Goal: Task Accomplishment & Management: Manage account settings

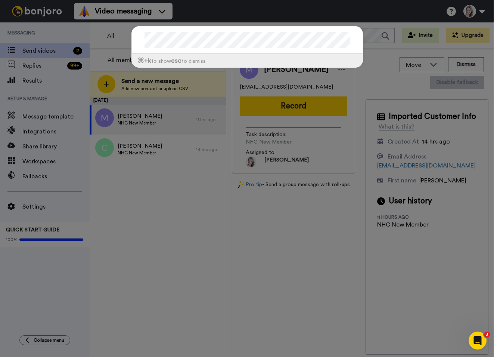
click at [166, 195] on div "⌘ +k to show esc to dismiss" at bounding box center [247, 178] width 494 height 357
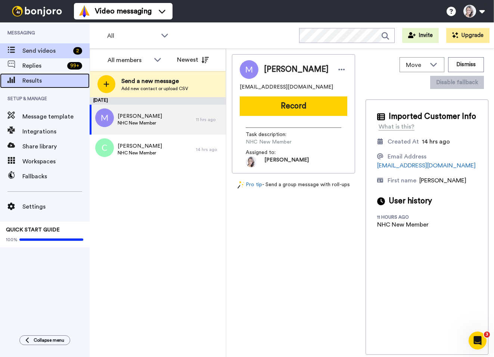
click at [31, 81] on span "Results" at bounding box center [55, 80] width 67 height 9
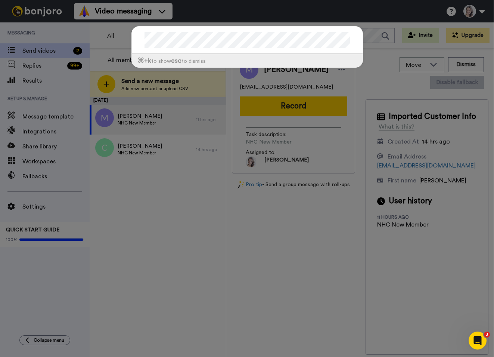
click at [44, 65] on div "⌘ +k to show esc to dismiss" at bounding box center [247, 178] width 494 height 357
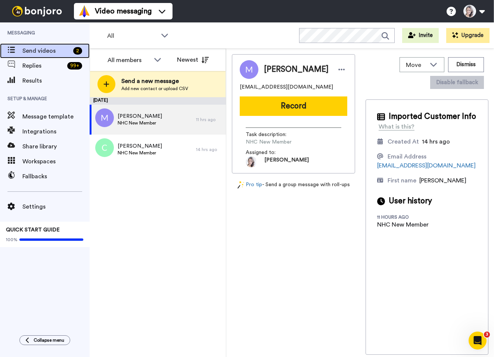
click at [32, 52] on span "Send videos" at bounding box center [46, 50] width 48 height 9
click at [142, 84] on span "Send a new message" at bounding box center [154, 81] width 67 height 9
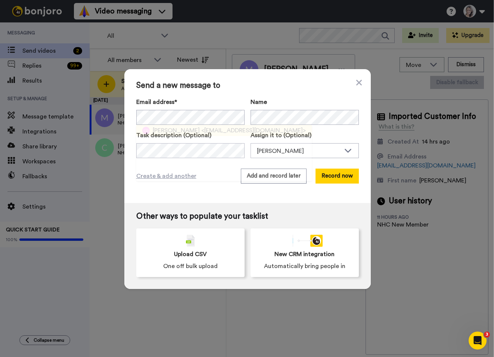
click at [159, 126] on span "Carly Detterman" at bounding box center [176, 130] width 47 height 9
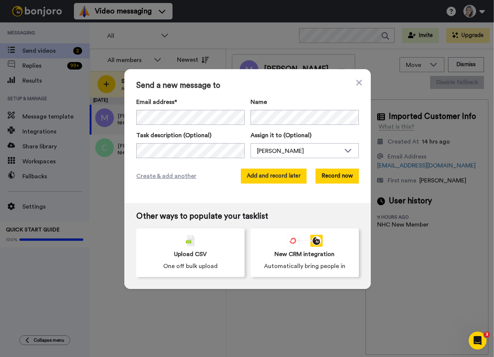
click at [275, 177] on button "Add and record later" at bounding box center [274, 176] width 66 height 15
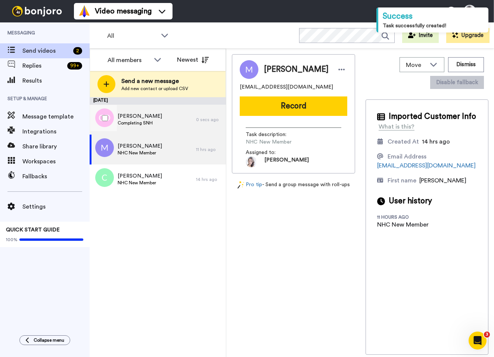
click at [155, 120] on span "Completing SNH" at bounding box center [140, 123] width 44 height 6
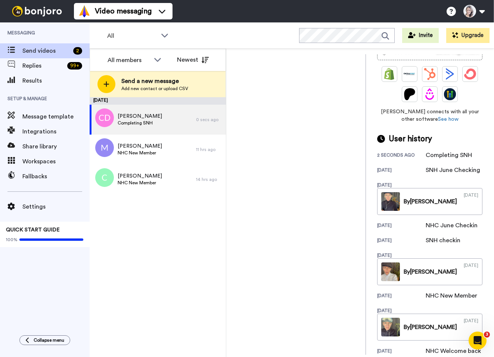
scroll to position [203, 0]
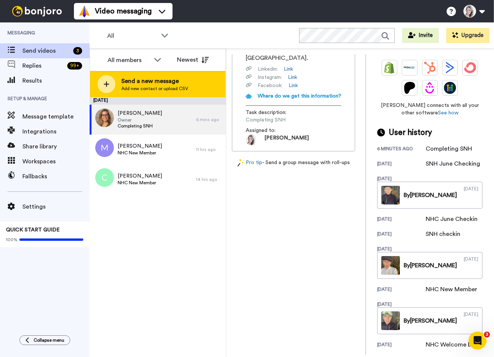
click at [154, 78] on span "Send a new message" at bounding box center [154, 81] width 67 height 9
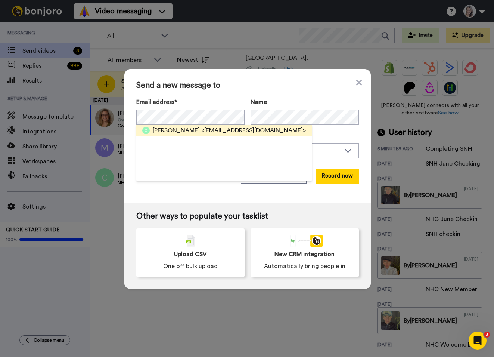
click at [157, 127] on span "[PERSON_NAME]" at bounding box center [176, 130] width 47 height 9
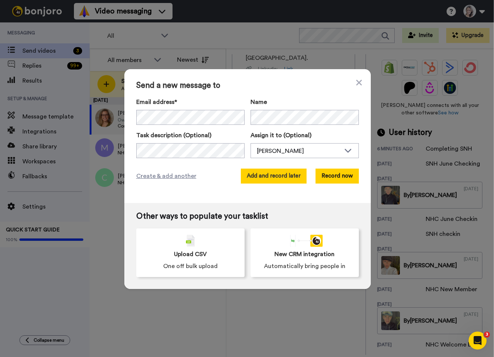
click at [278, 177] on button "Add and record later" at bounding box center [274, 176] width 66 height 15
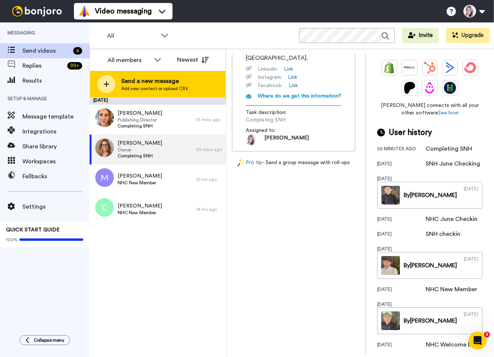
click at [143, 81] on span "Send a new message" at bounding box center [154, 81] width 67 height 9
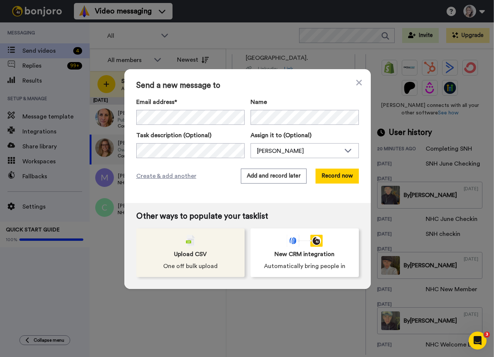
click at [195, 254] on span "Upload CSV" at bounding box center [190, 254] width 33 height 9
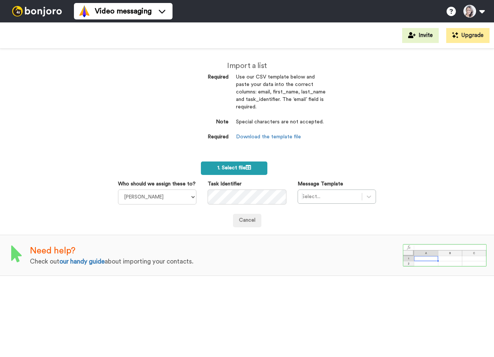
click at [232, 170] on span "1. Select file" at bounding box center [234, 167] width 34 height 5
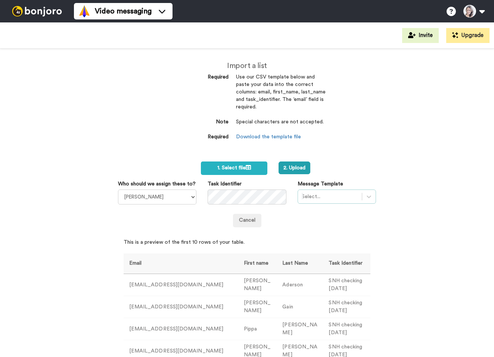
click at [333, 197] on div at bounding box center [330, 196] width 56 height 9
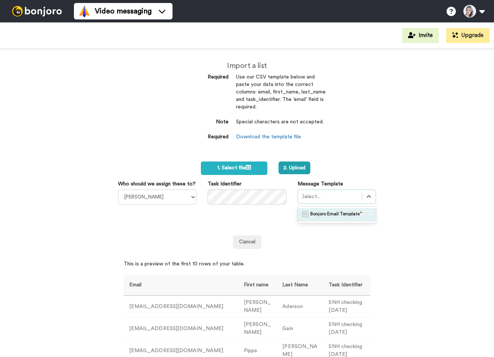
click at [409, 197] on div "Import a list Required Use our CSV template below and paste your data into the …" at bounding box center [247, 203] width 494 height 308
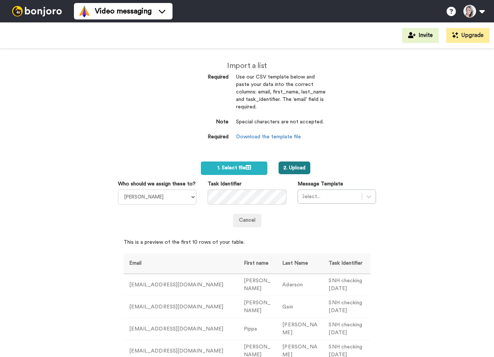
click at [297, 166] on button "2. Upload" at bounding box center [295, 167] width 32 height 13
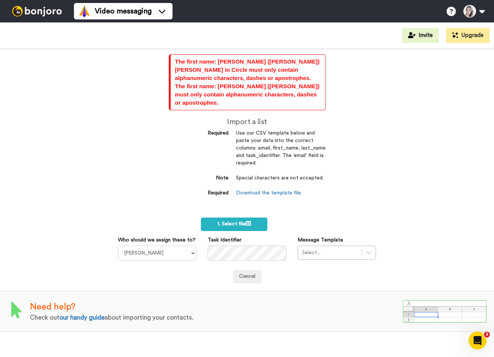
click at [49, 17] on div at bounding box center [37, 11] width 74 height 22
click at [43, 10] on img at bounding box center [37, 11] width 56 height 10
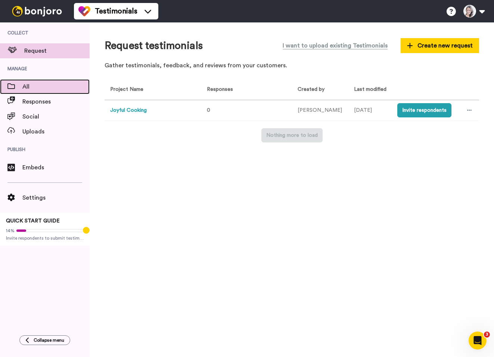
click at [18, 84] on span at bounding box center [11, 86] width 22 height 7
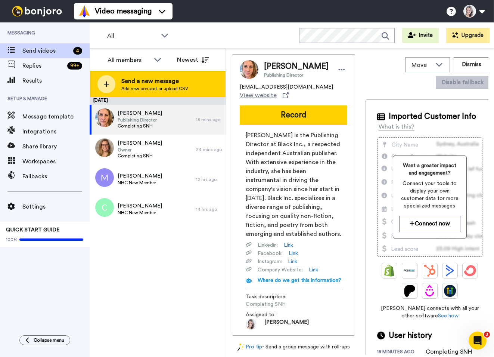
click at [143, 79] on span "Send a new message" at bounding box center [154, 81] width 67 height 9
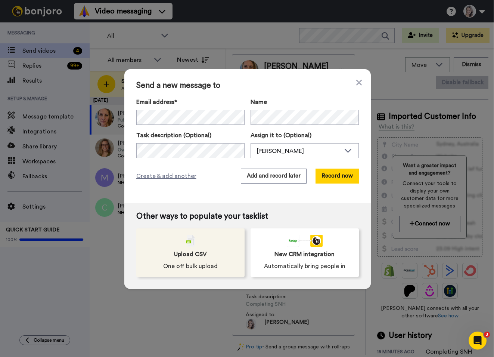
click at [187, 247] on div "Upload CSV One off bulk upload" at bounding box center [190, 252] width 108 height 49
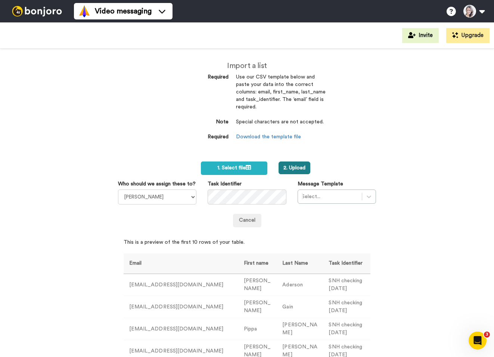
click at [295, 164] on button "2. Upload" at bounding box center [295, 167] width 32 height 13
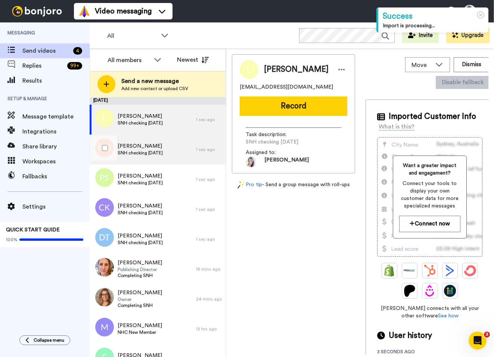
click at [163, 152] on span "SNH checking [DATE]" at bounding box center [140, 153] width 45 height 6
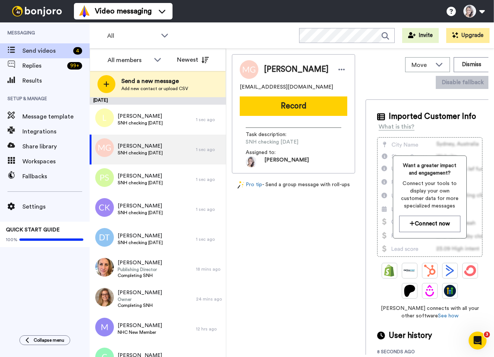
click at [276, 141] on span "SNH checking [DATE]" at bounding box center [281, 141] width 71 height 7
click at [339, 67] on icon at bounding box center [342, 69] width 7 height 7
click at [342, 81] on li "Edit contact" at bounding box center [348, 82] width 54 height 10
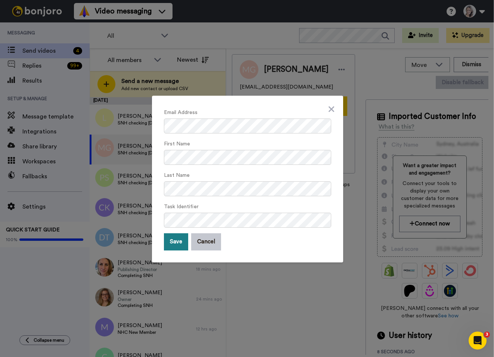
click at [176, 240] on button "Save" at bounding box center [176, 241] width 24 height 17
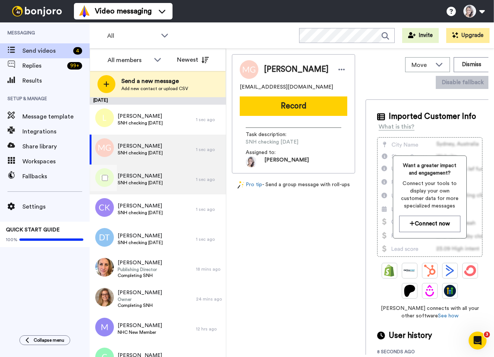
click at [154, 173] on span "[PERSON_NAME]" at bounding box center [140, 175] width 45 height 7
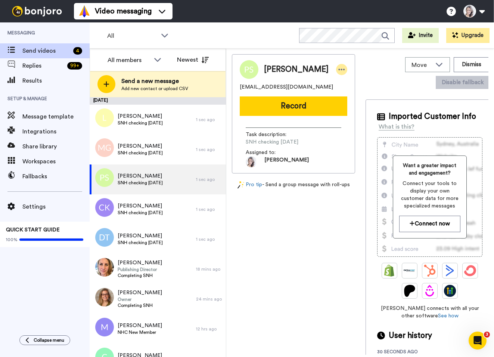
click at [339, 67] on icon at bounding box center [342, 69] width 7 height 7
click at [336, 81] on li "Edit contact" at bounding box center [342, 82] width 54 height 10
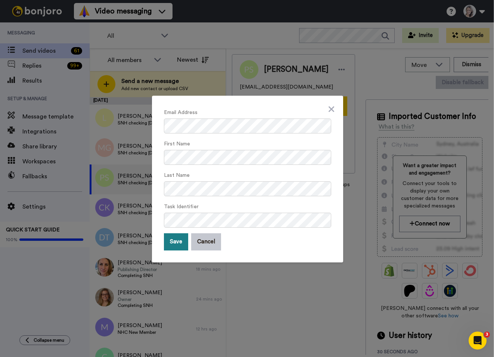
click at [173, 242] on button "Save" at bounding box center [176, 241] width 24 height 17
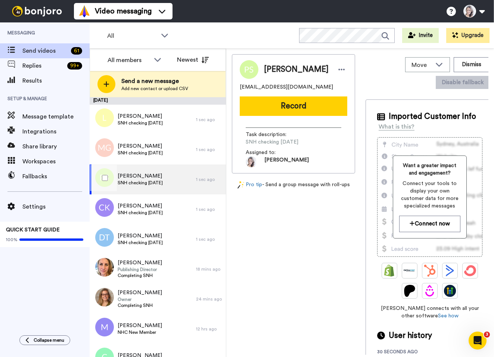
click at [163, 179] on span "[PERSON_NAME]" at bounding box center [140, 175] width 45 height 7
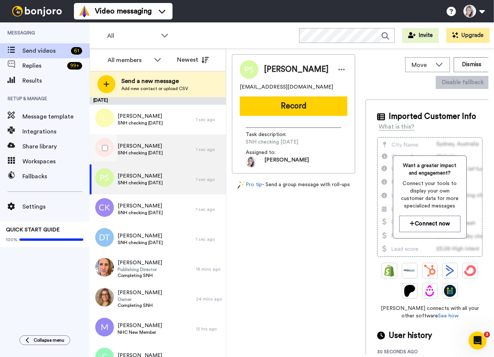
click at [171, 158] on div "[PERSON_NAME] SNH checking [DATE]" at bounding box center [143, 150] width 106 height 30
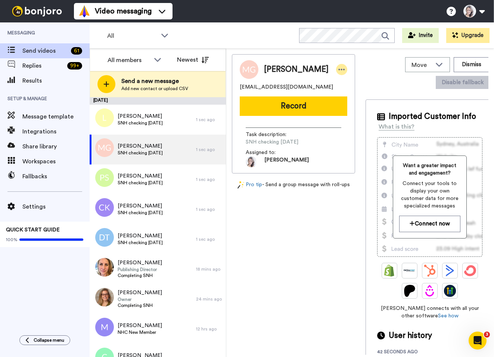
click at [336, 70] on div at bounding box center [341, 69] width 11 height 11
click at [346, 85] on li "Edit contact" at bounding box center [348, 82] width 54 height 10
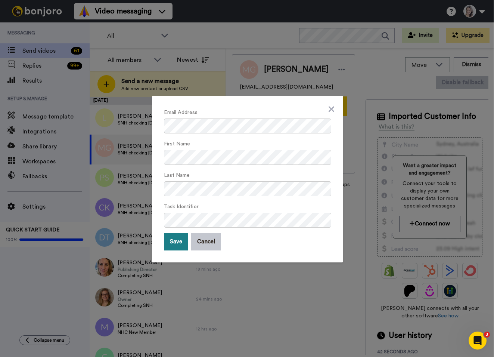
click at [173, 238] on button "Save" at bounding box center [176, 241] width 24 height 17
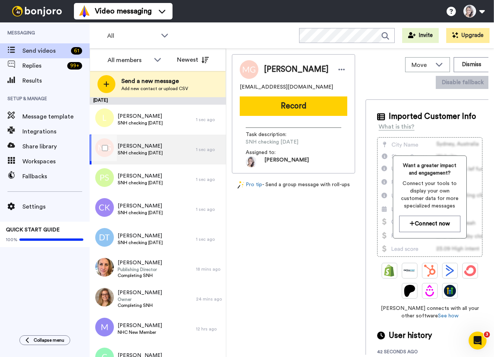
click at [173, 149] on div "[PERSON_NAME] SNH checking [DATE]" at bounding box center [143, 150] width 106 height 30
click at [339, 68] on icon at bounding box center [342, 69] width 7 height 7
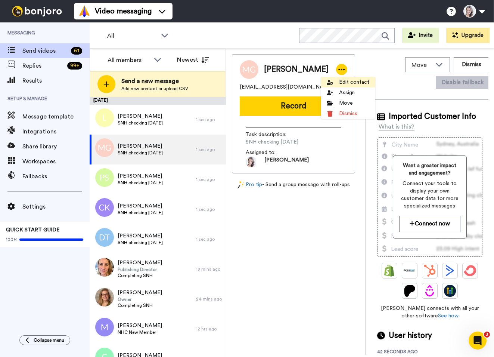
click at [353, 84] on li "Edit contact" at bounding box center [348, 82] width 54 height 10
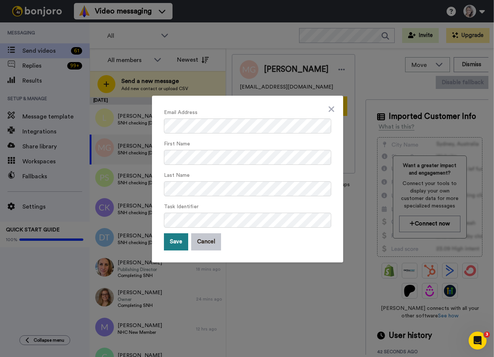
click at [178, 241] on button "Save" at bounding box center [176, 241] width 24 height 17
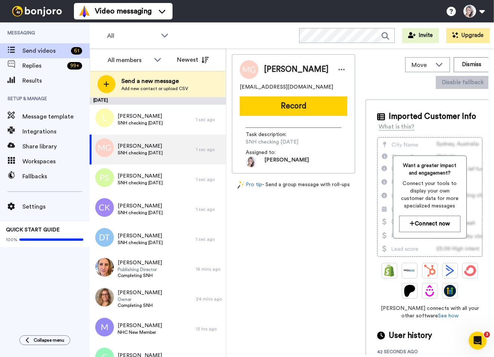
click at [301, 234] on div "[PERSON_NAME] [EMAIL_ADDRESS][DOMAIN_NAME] Record Task description : SNH checki…" at bounding box center [293, 204] width 123 height 300
click at [28, 52] on span "Send videos" at bounding box center [45, 50] width 46 height 9
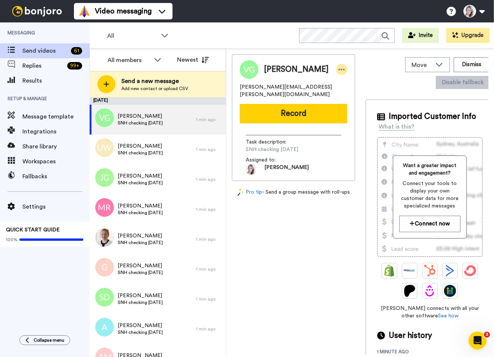
click at [339, 69] on icon at bounding box center [342, 69] width 6 height 1
click at [345, 79] on li "Edit contact" at bounding box center [343, 82] width 54 height 10
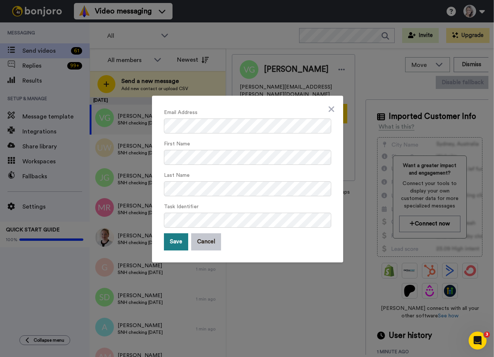
click at [174, 238] on button "Save" at bounding box center [176, 241] width 24 height 17
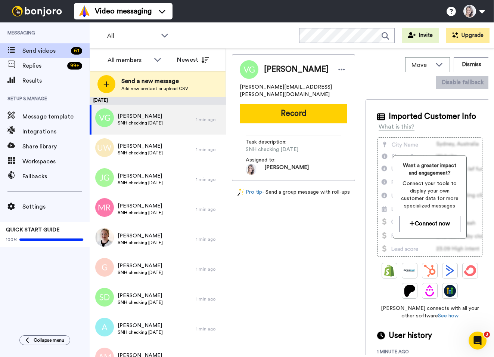
click at [304, 146] on span "SNH checking [DATE]" at bounding box center [281, 149] width 71 height 7
click at [310, 146] on span "SNH checking [DATE]" at bounding box center [281, 149] width 71 height 7
click at [339, 67] on icon at bounding box center [342, 69] width 7 height 7
click at [338, 80] on li "Edit contact" at bounding box center [343, 82] width 54 height 10
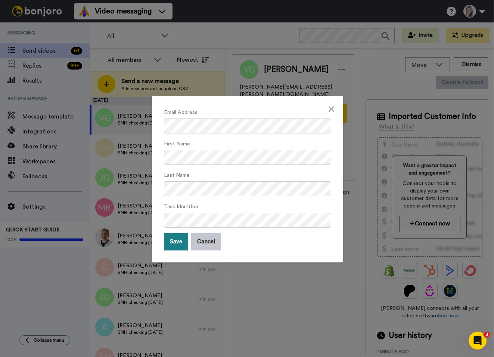
click at [178, 240] on button "Save" at bounding box center [176, 241] width 24 height 17
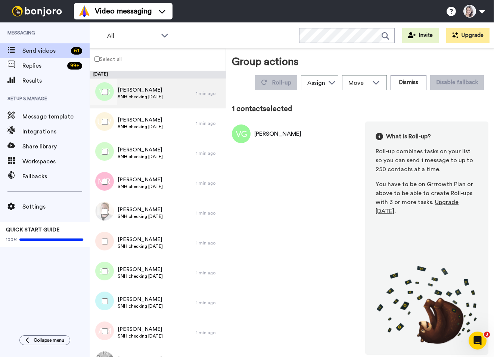
click at [136, 93] on span "[PERSON_NAME]" at bounding box center [140, 89] width 45 height 7
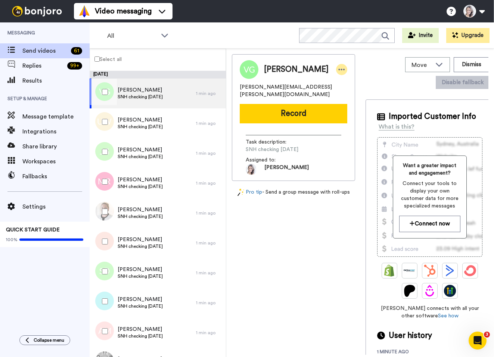
click at [339, 69] on icon at bounding box center [342, 69] width 6 height 1
click at [343, 78] on li "Edit contact" at bounding box center [343, 82] width 54 height 10
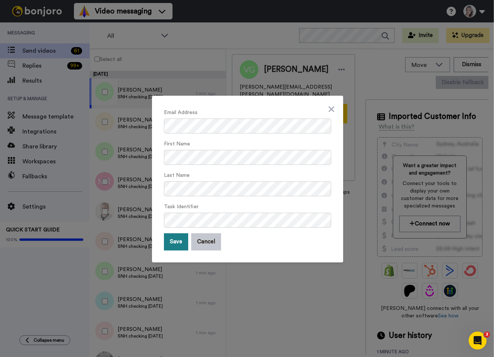
click at [180, 240] on button "Save" at bounding box center [176, 241] width 24 height 17
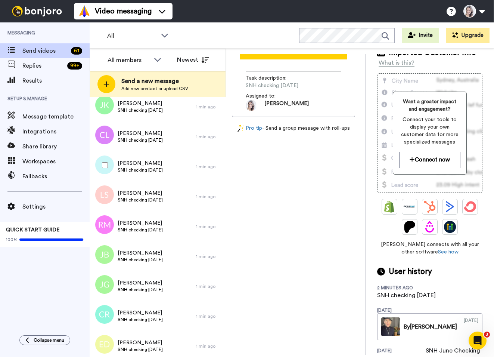
scroll to position [343, 0]
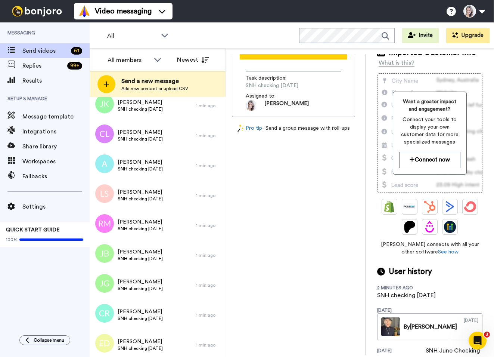
click at [285, 277] on div "[PERSON_NAME] [PERSON_NAME][EMAIL_ADDRESS][PERSON_NAME][DOMAIN_NAME] Record Tas…" at bounding box center [293, 140] width 123 height 300
